Goal: Information Seeking & Learning: Understand process/instructions

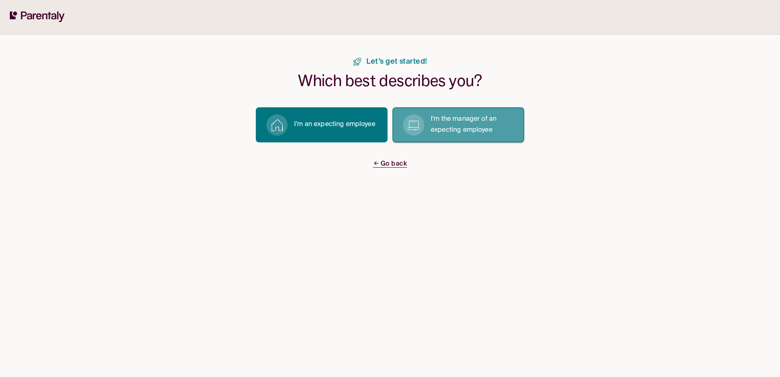
click at [445, 124] on p "I’m the manager of an expecting employee" at bounding box center [473, 125] width 84 height 22
